Goal: Task Accomplishment & Management: Manage account settings

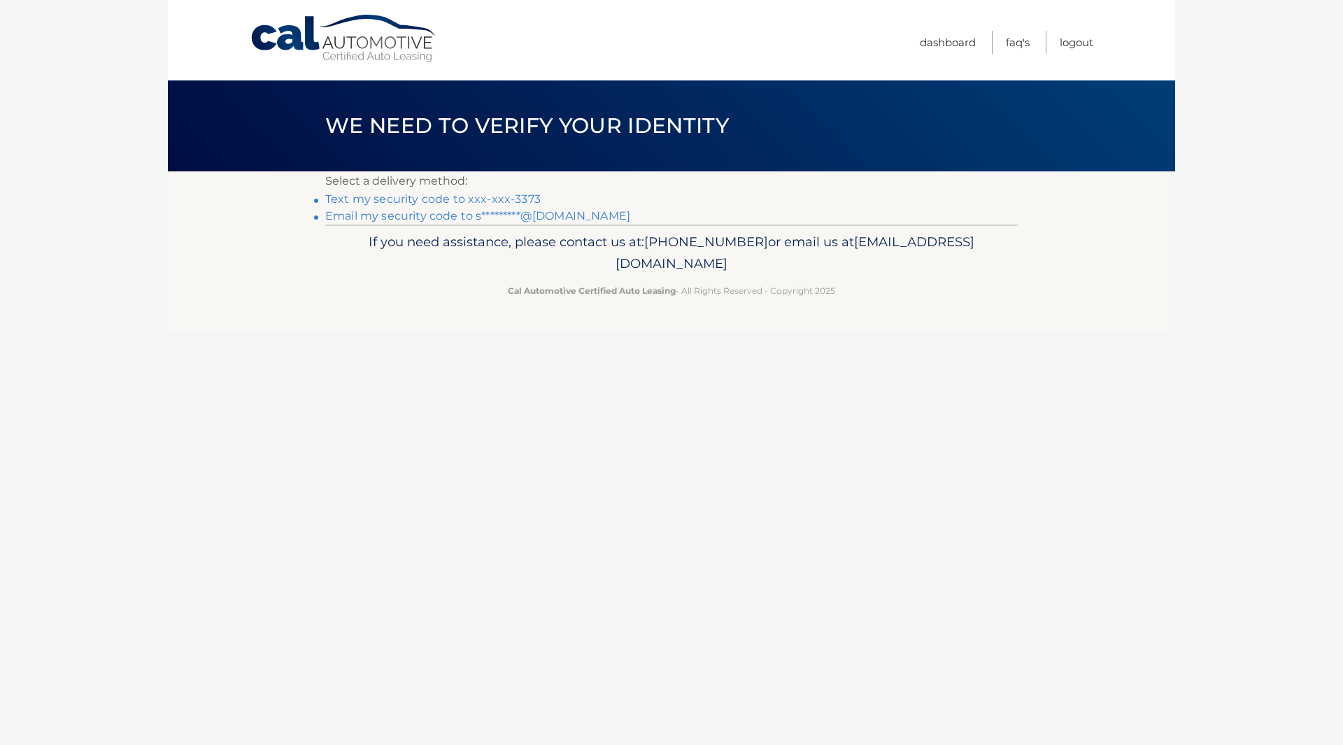
click at [380, 201] on link "Text my security code to xxx-xxx-3373" at bounding box center [432, 198] width 215 height 13
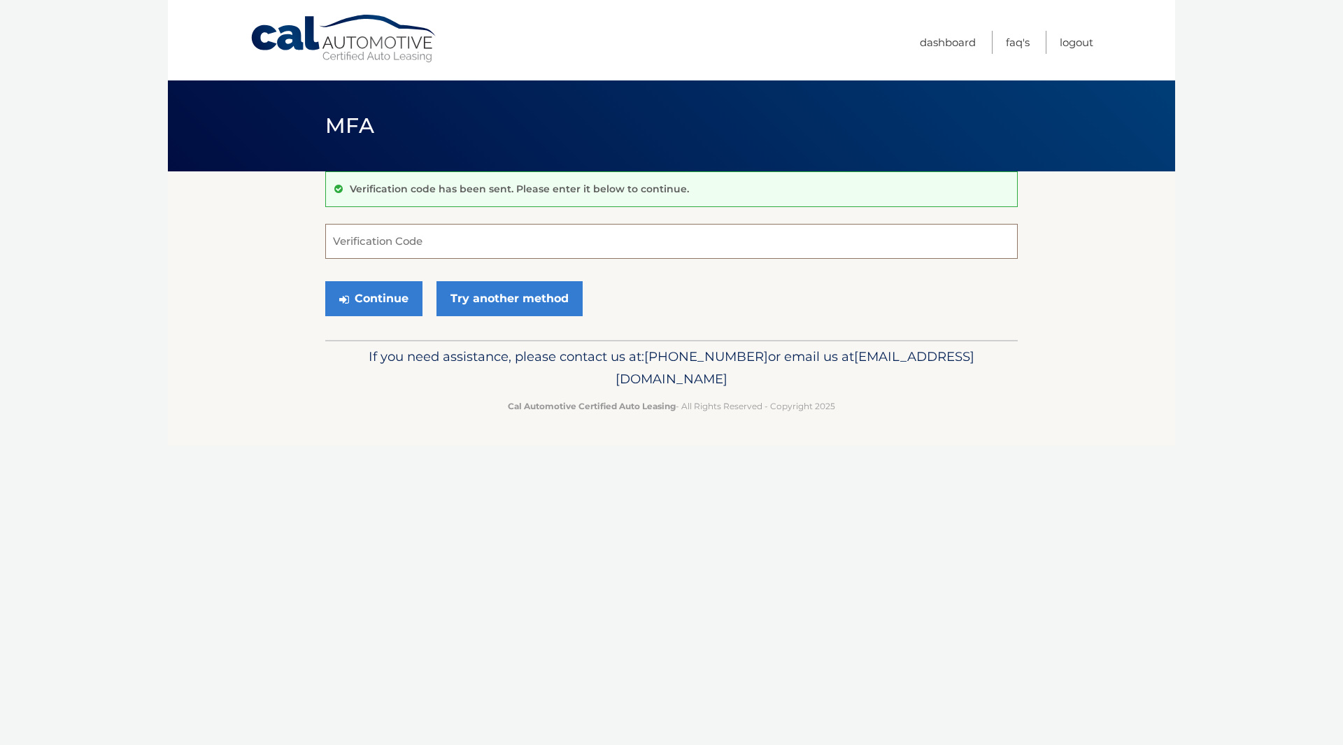
click at [373, 242] on input "Verification Code" at bounding box center [671, 241] width 692 height 35
type input "801697"
click at [376, 302] on button "Continue" at bounding box center [373, 298] width 97 height 35
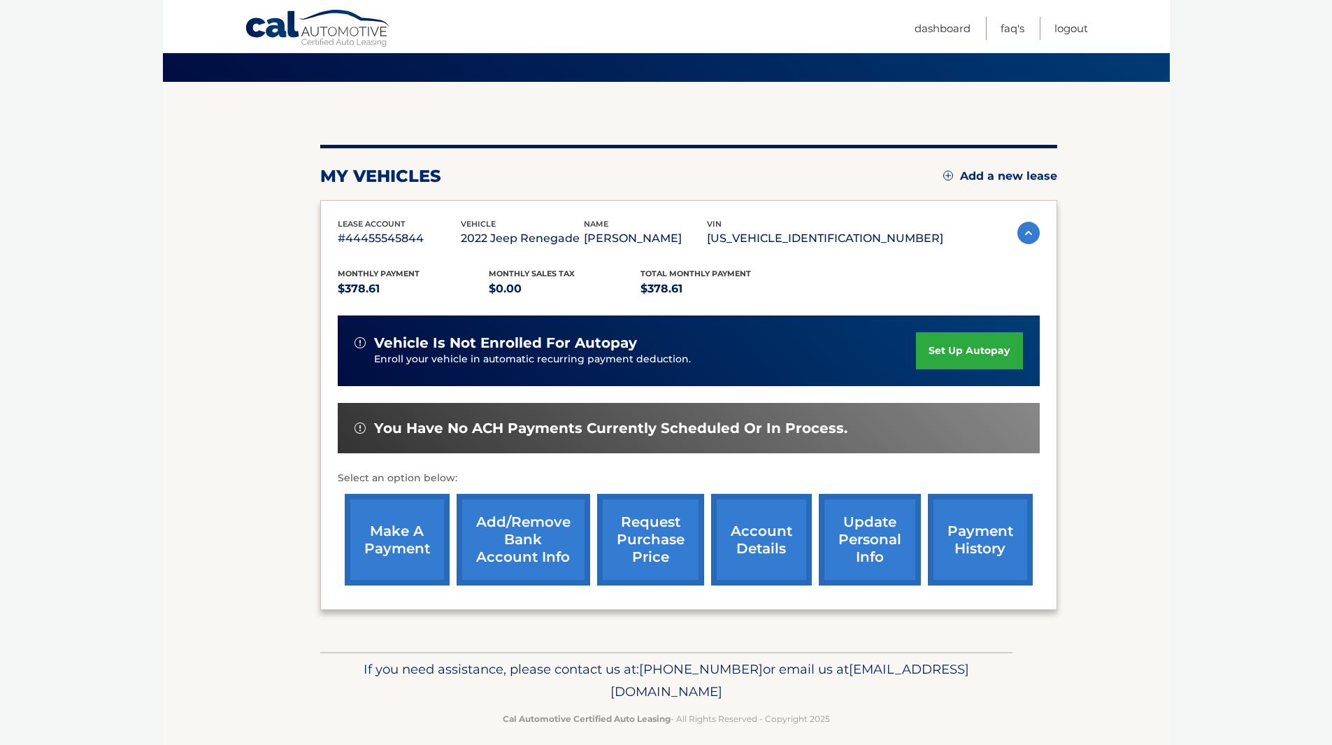
scroll to position [103, 0]
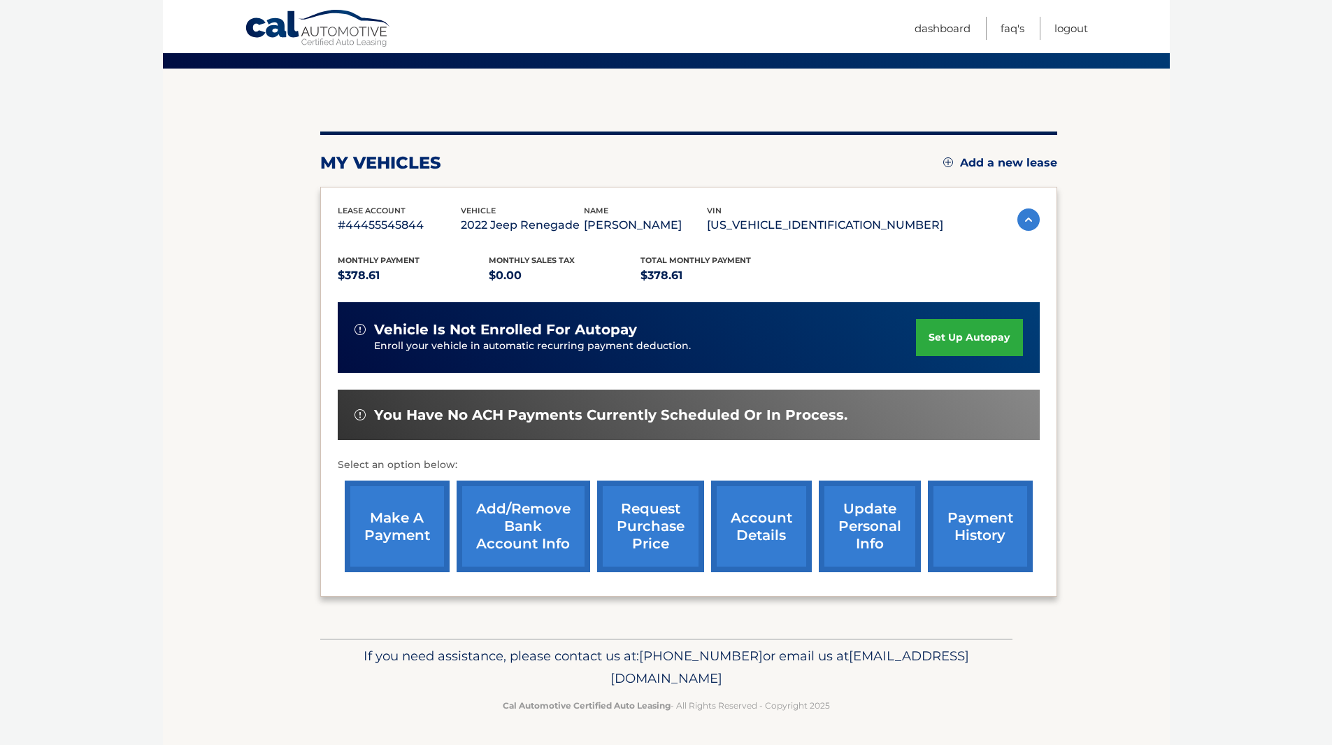
click at [395, 521] on link "make a payment" at bounding box center [397, 527] width 105 height 92
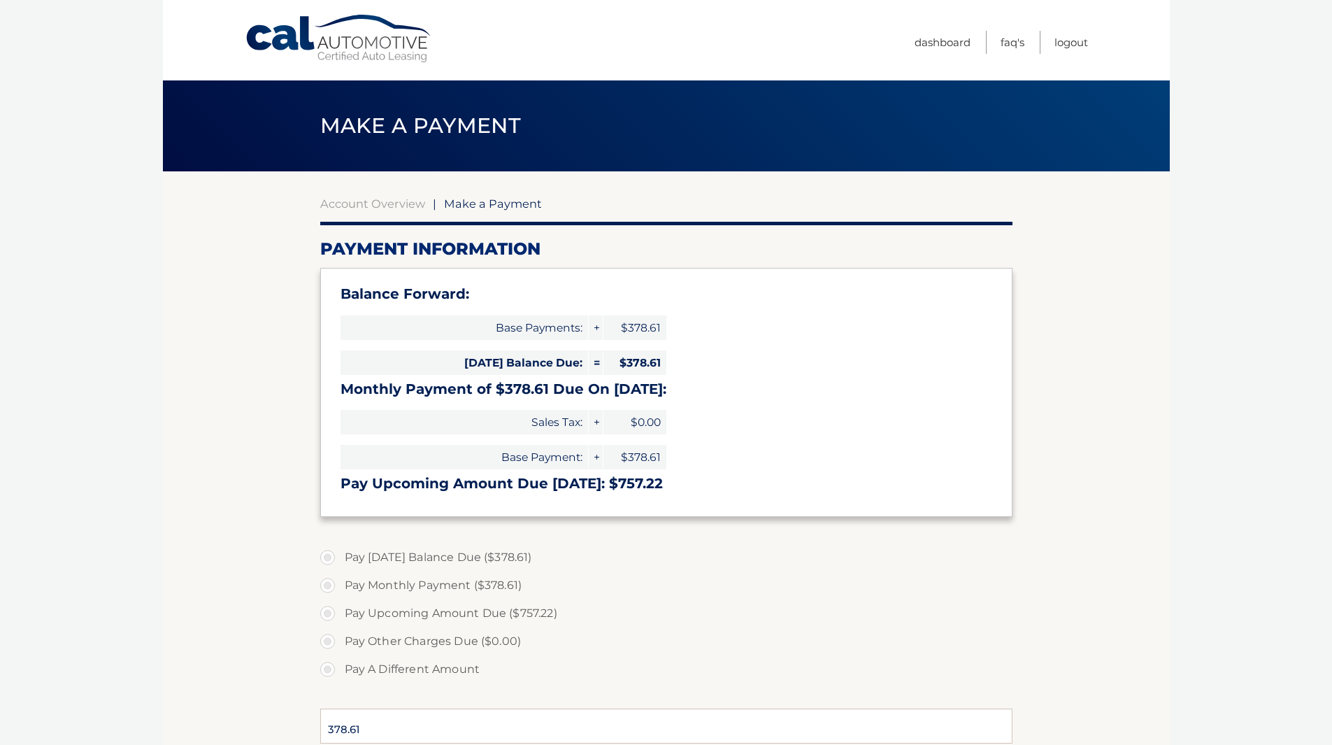
select select "NmE4YTc4MTgtZmJmMy00NGFkLWE2YjYtNWZkNTY1NTQxNTU5"
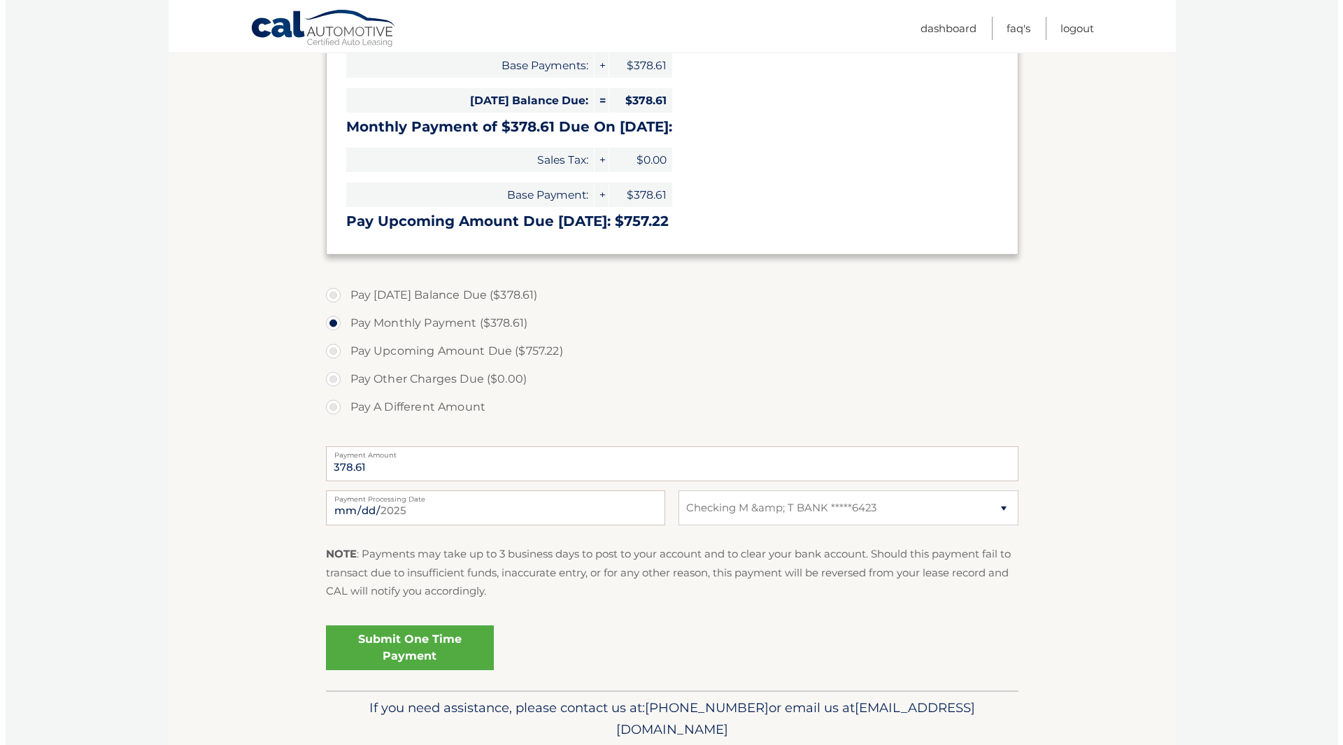
scroll to position [280, 0]
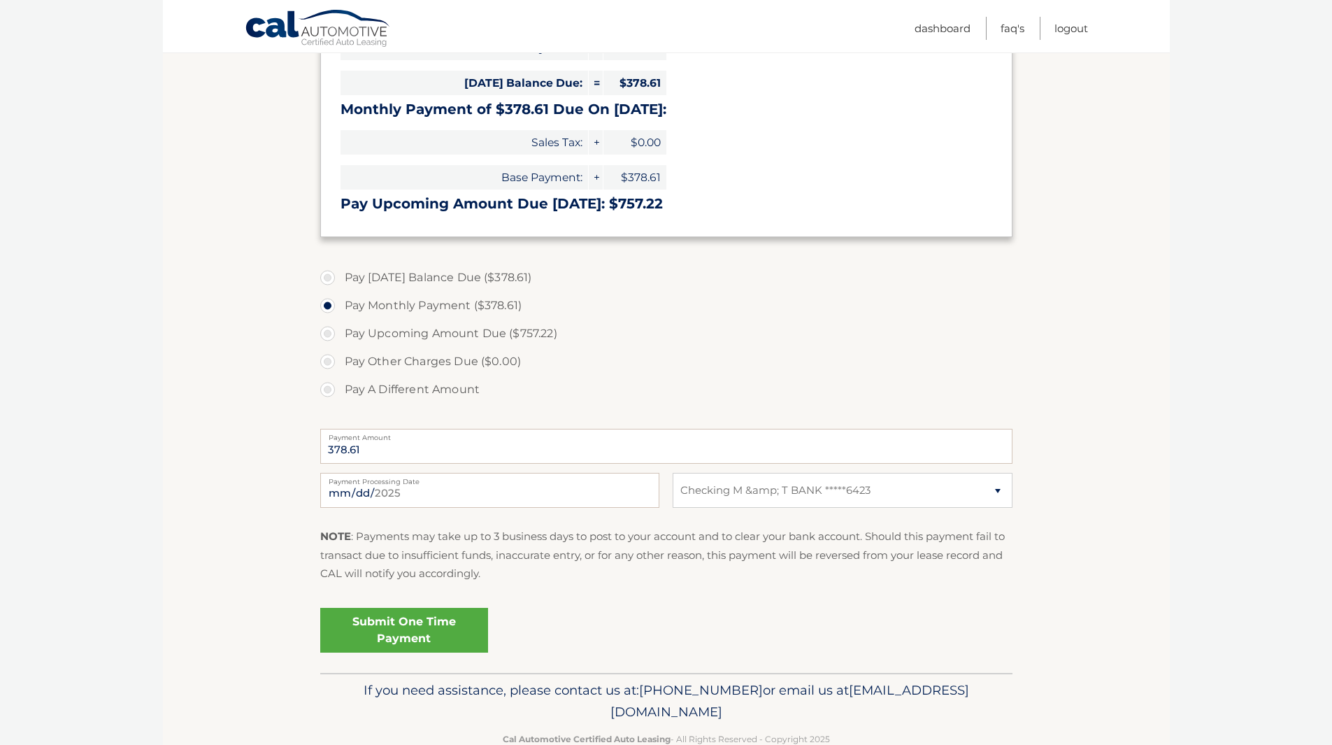
click at [400, 628] on link "Submit One Time Payment" at bounding box center [404, 630] width 168 height 45
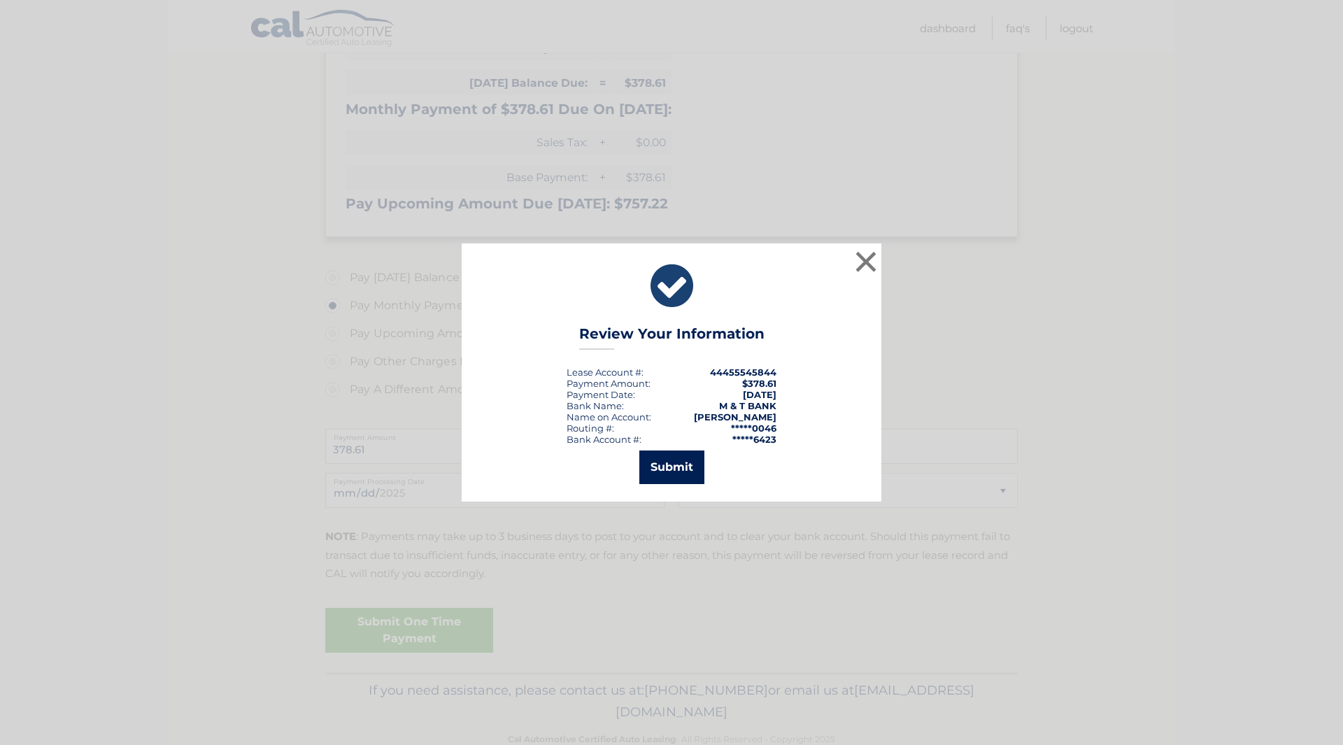
click at [690, 463] on button "Submit" at bounding box center [671, 467] width 65 height 34
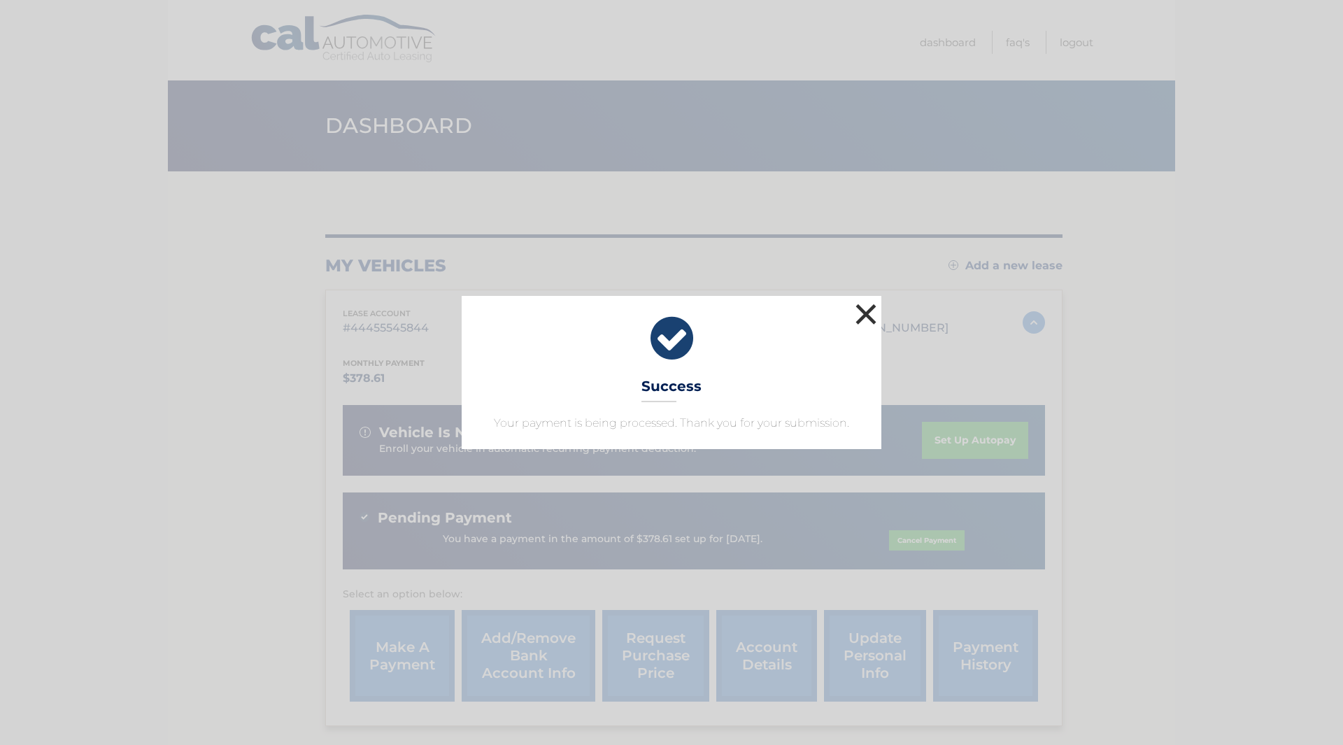
click at [870, 315] on button "×" at bounding box center [866, 314] width 28 height 28
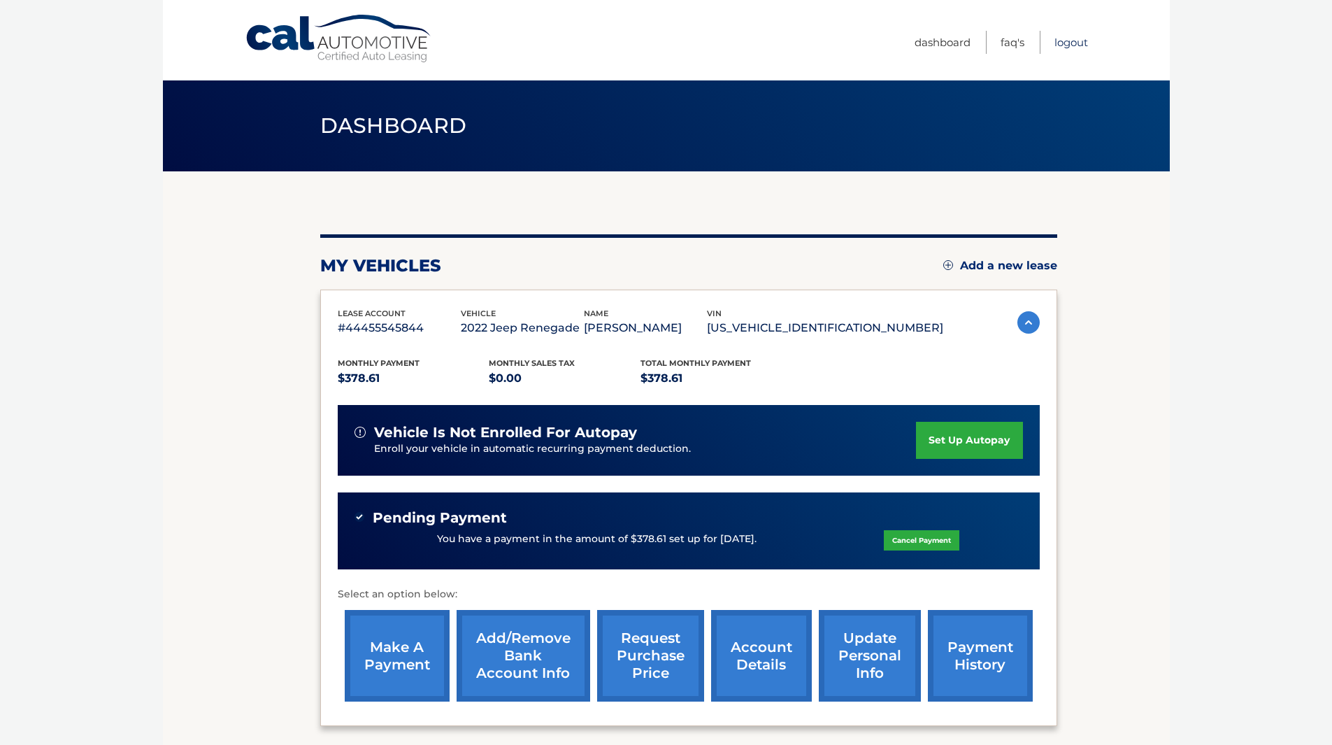
click at [1072, 39] on link "Logout" at bounding box center [1072, 42] width 34 height 23
